Goal: Find specific page/section: Find specific page/section

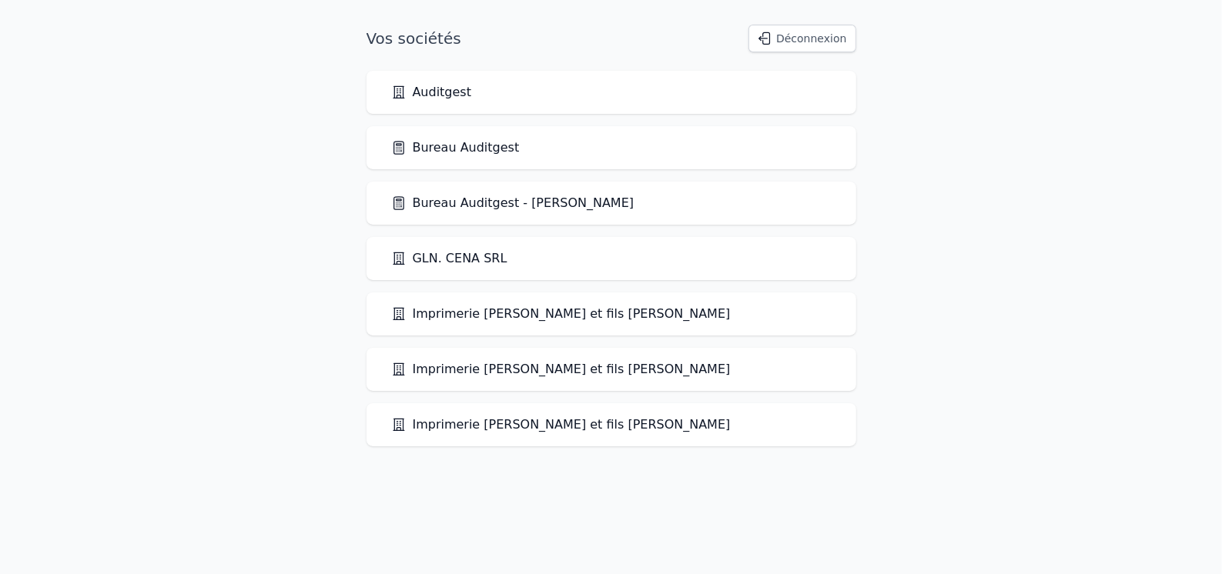
click at [461, 141] on link "Bureau Auditgest" at bounding box center [455, 148] width 129 height 18
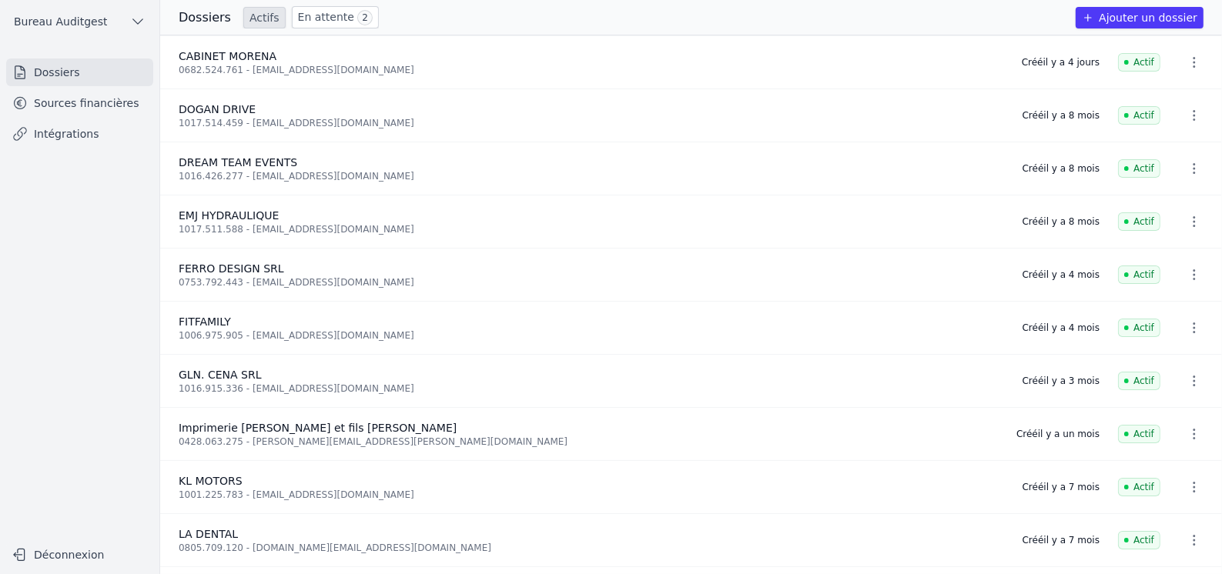
click at [79, 99] on link "Sources financières" at bounding box center [79, 103] width 147 height 28
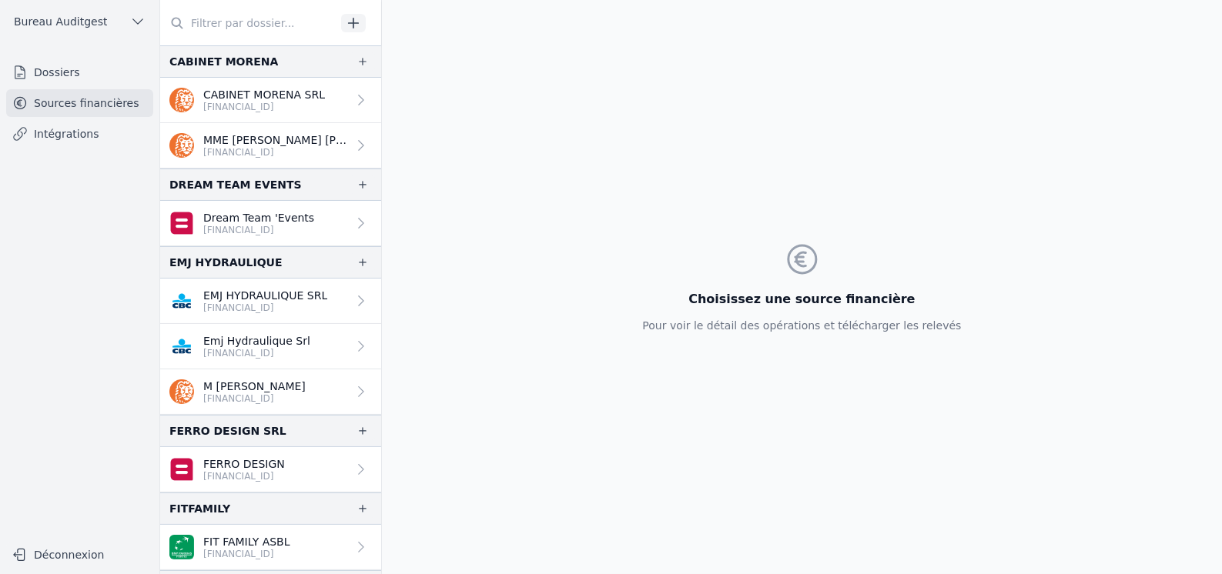
click at [238, 18] on input "text" at bounding box center [248, 23] width 176 height 28
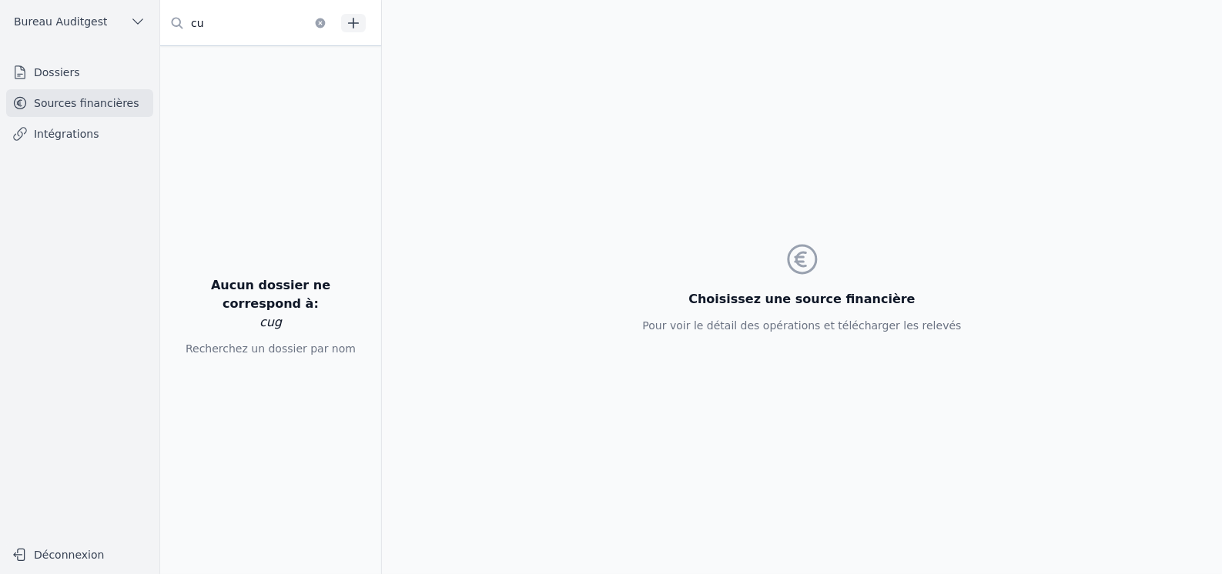
type input "c"
type input "i"
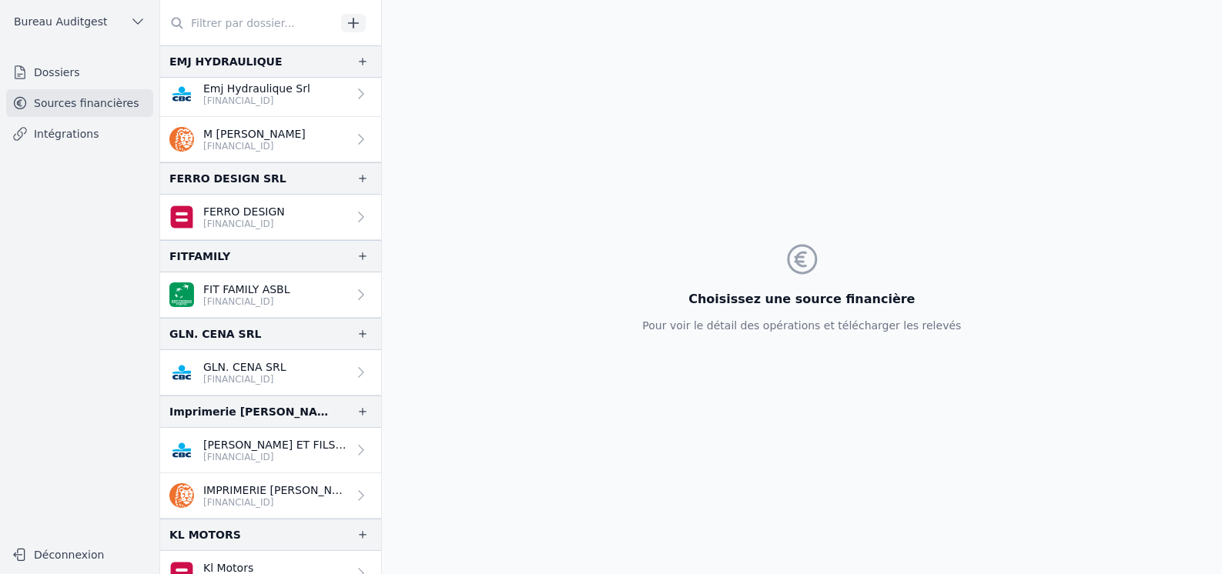
scroll to position [307, 0]
